Goal: Transaction & Acquisition: Purchase product/service

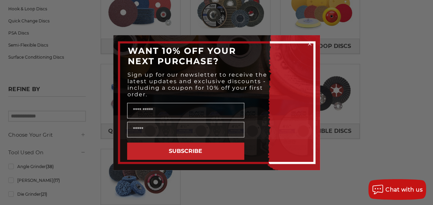
scroll to position [103, 0]
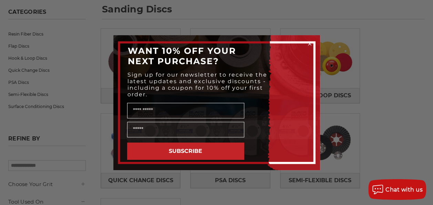
click at [309, 42] on circle "Close dialog" at bounding box center [309, 43] width 7 height 7
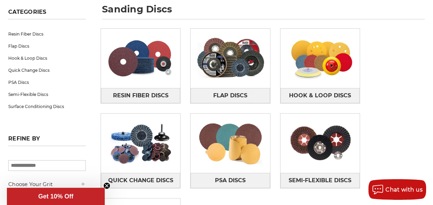
scroll to position [0, 0]
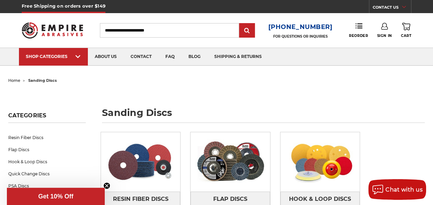
click at [121, 32] on input "Search" at bounding box center [169, 30] width 139 height 14
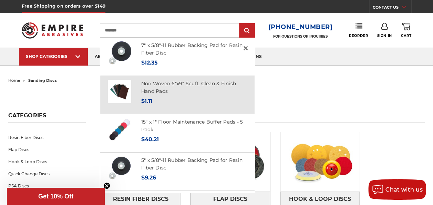
type input "********"
click at [115, 84] on img at bounding box center [119, 91] width 23 height 23
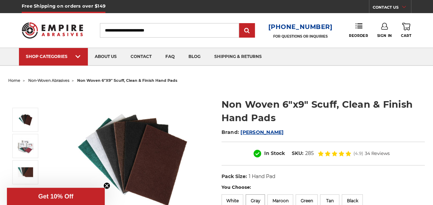
click at [252, 198] on label "Gray" at bounding box center [255, 200] width 19 height 13
